Goal: Transaction & Acquisition: Purchase product/service

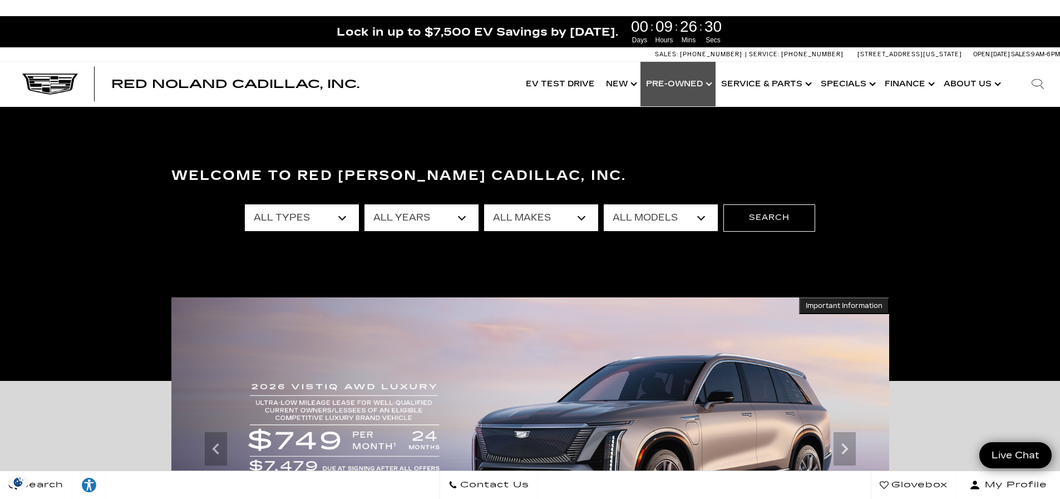
click at [682, 83] on link "Show Pre-Owned" at bounding box center [678, 84] width 75 height 45
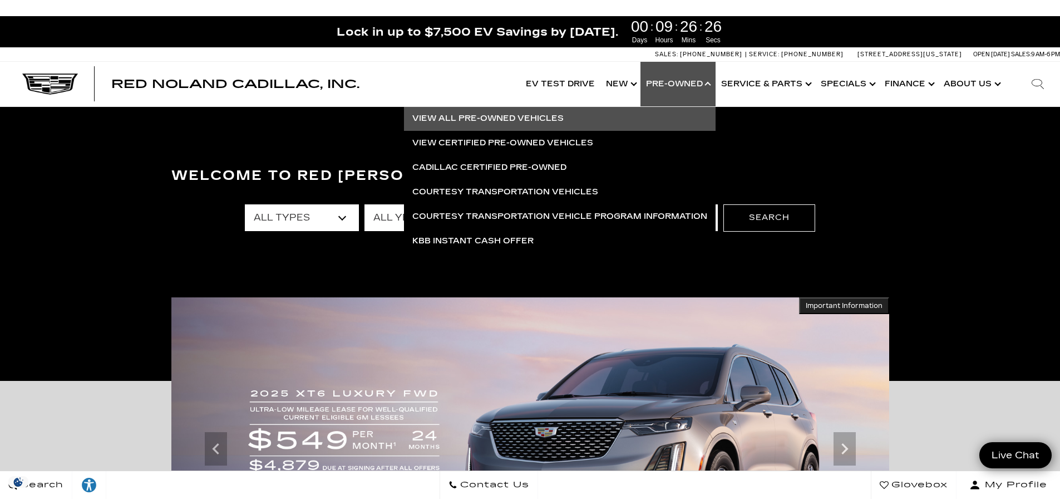
click at [503, 120] on link "View All Pre-Owned Vehicles" at bounding box center [560, 118] width 312 height 24
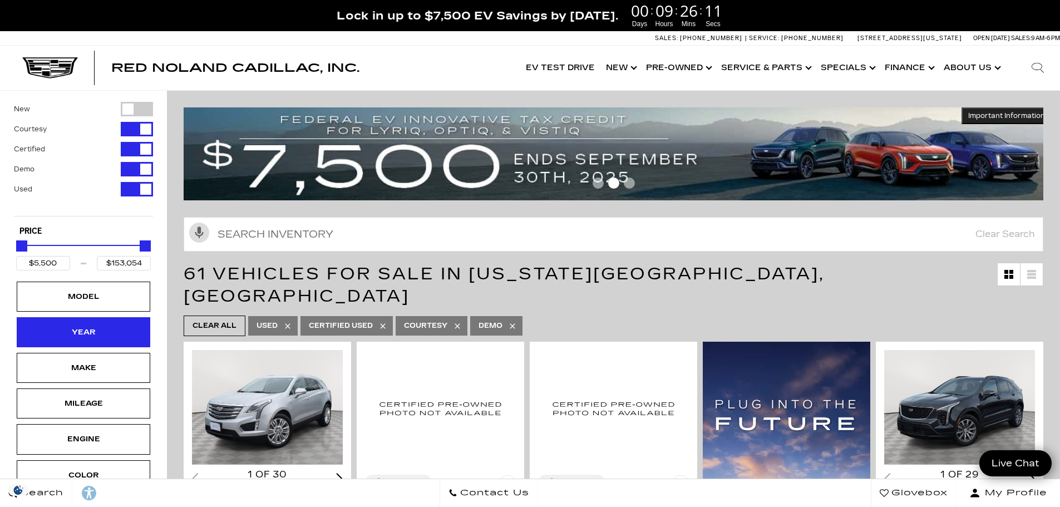
click at [96, 329] on div "Year" at bounding box center [84, 332] width 56 height 12
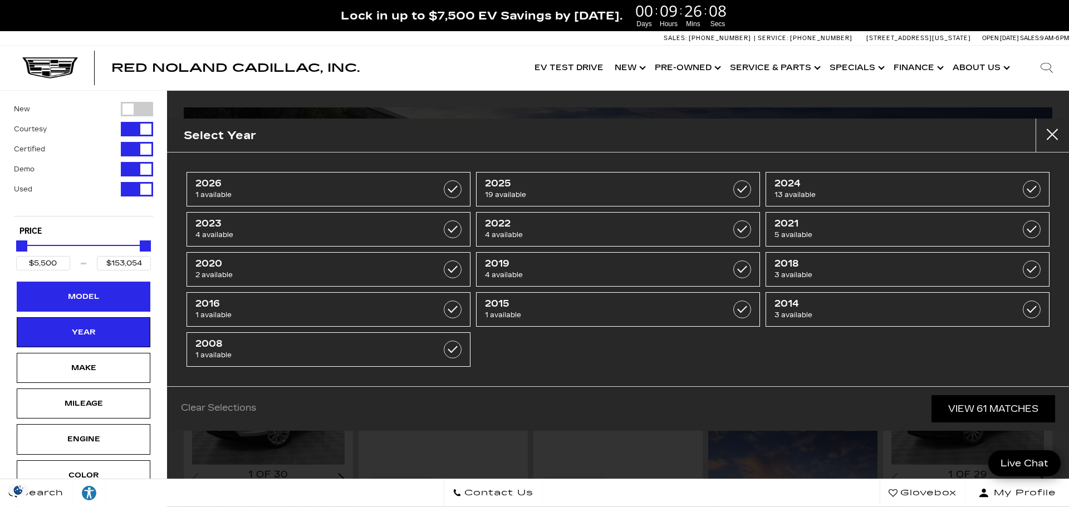
click at [79, 297] on div "Model" at bounding box center [84, 297] width 56 height 12
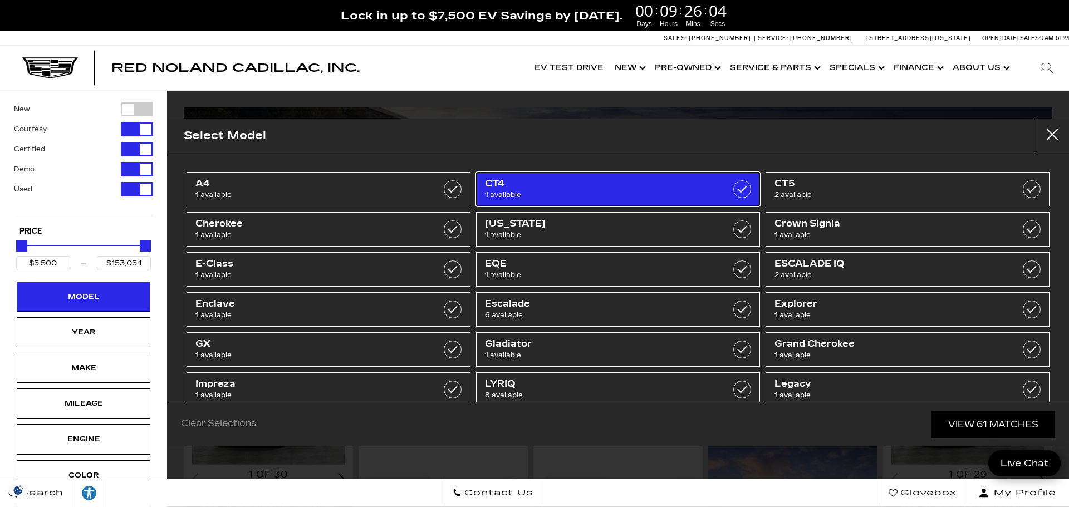
click at [588, 184] on span "CT4" at bounding box center [598, 183] width 226 height 11
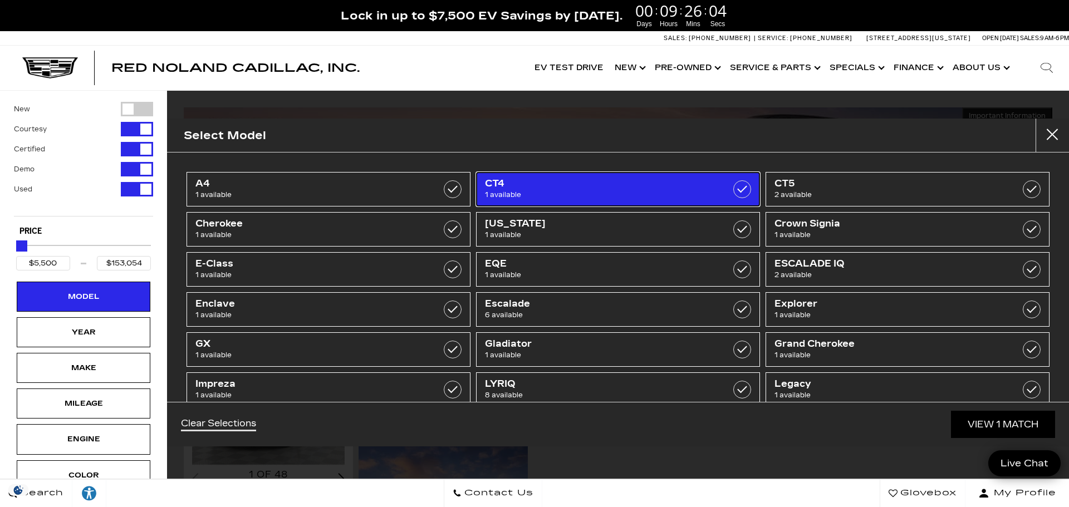
type input "$44,684"
checkbox input "true"
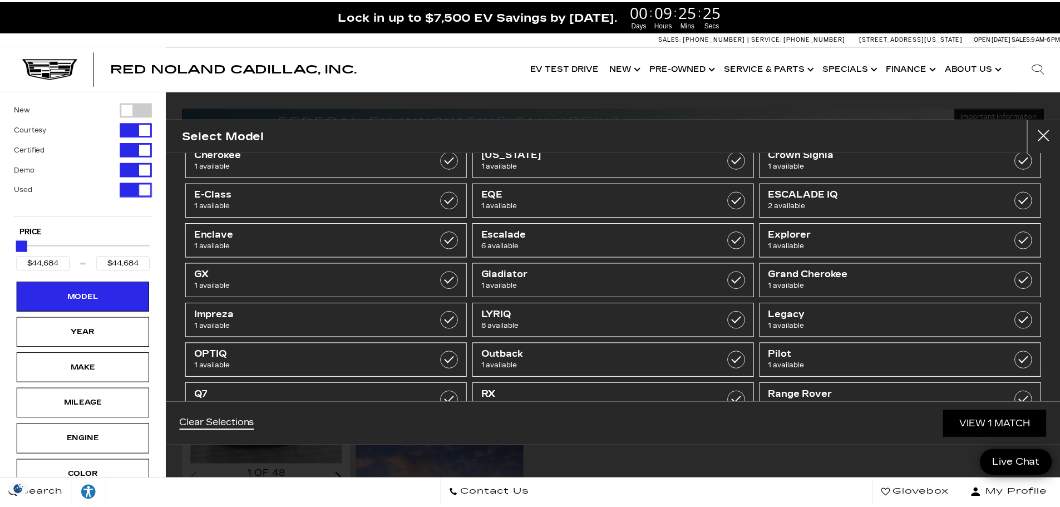
scroll to position [265, 0]
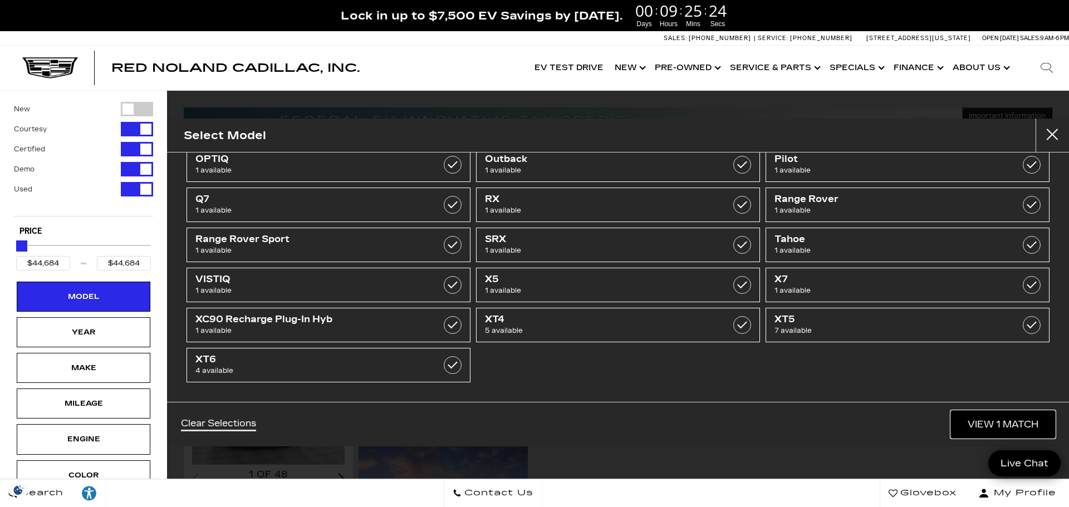
click at [981, 433] on link "View 1 Match" at bounding box center [1003, 424] width 104 height 27
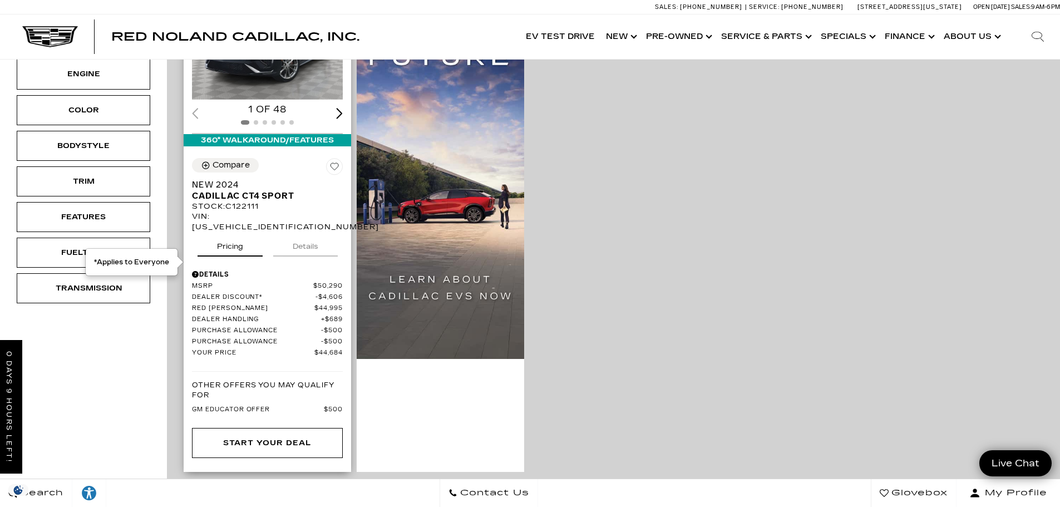
scroll to position [0, 0]
